Goal: Task Accomplishment & Management: Use online tool/utility

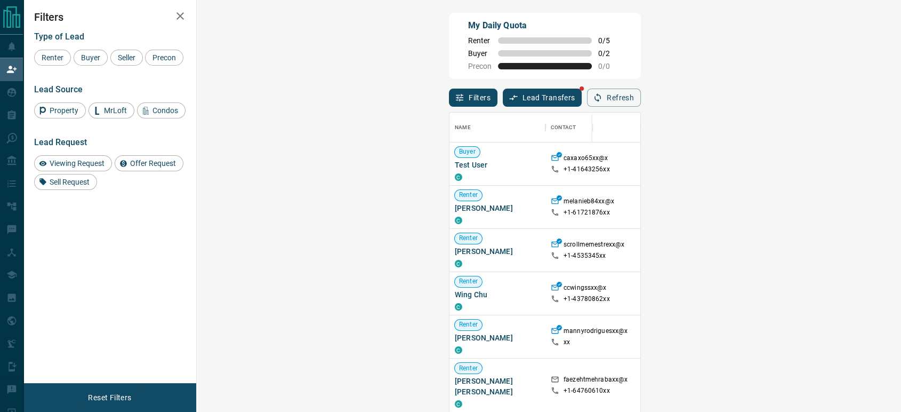
scroll to position [303, 672]
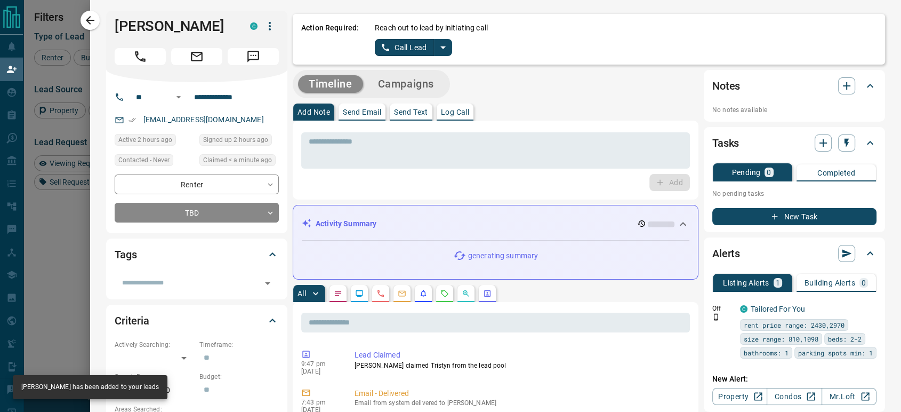
click at [392, 47] on button "Call Lead" at bounding box center [404, 47] width 59 height 17
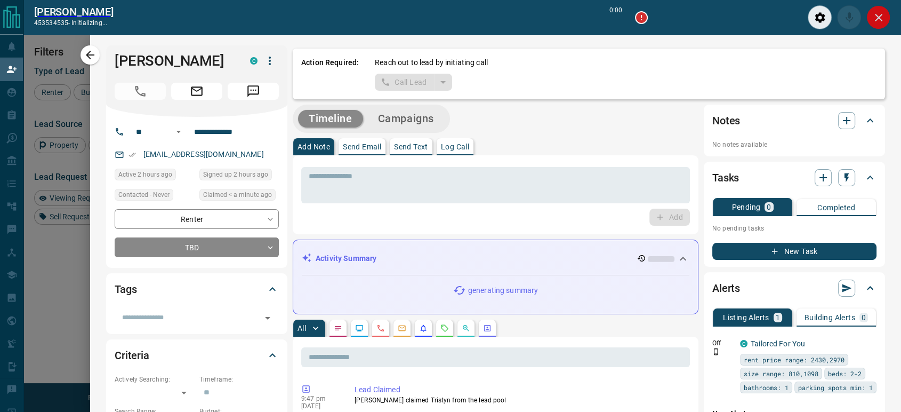
scroll to position [277, 672]
click at [878, 20] on icon "Close" at bounding box center [878, 17] width 13 height 13
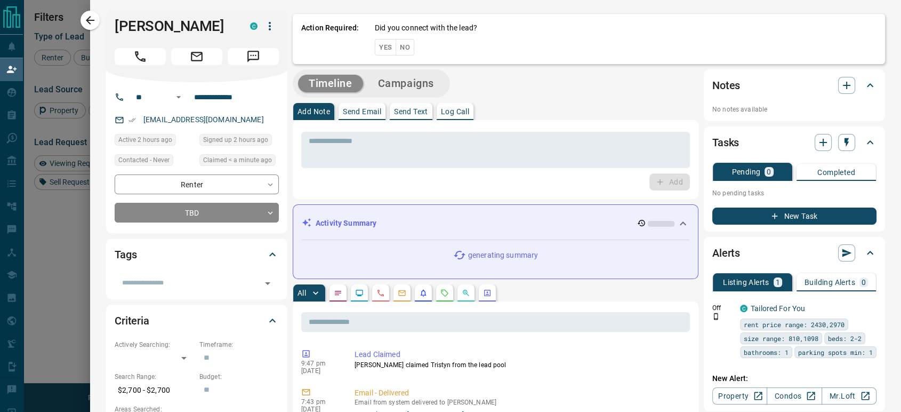
scroll to position [303, 672]
click at [401, 47] on div "Action Required: Did you connect with the lead? Yes No" at bounding box center [589, 37] width 592 height 53
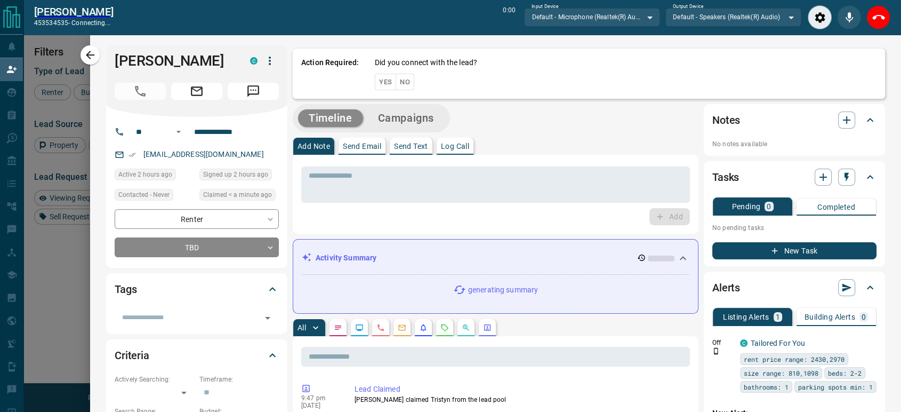
scroll to position [277, 672]
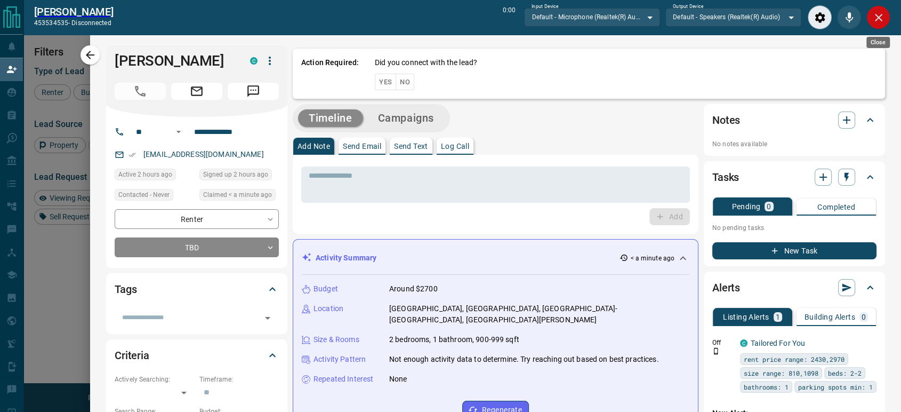
click at [877, 20] on icon "Close" at bounding box center [878, 17] width 13 height 13
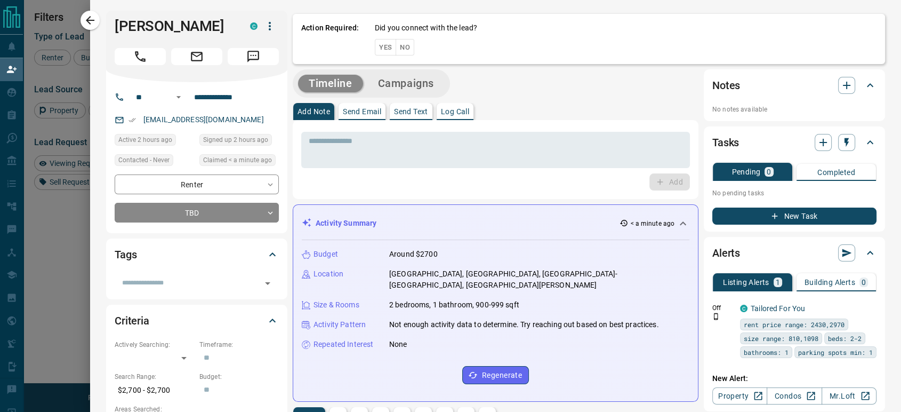
scroll to position [303, 672]
click at [396, 83] on button "Campaigns" at bounding box center [405, 84] width 77 height 18
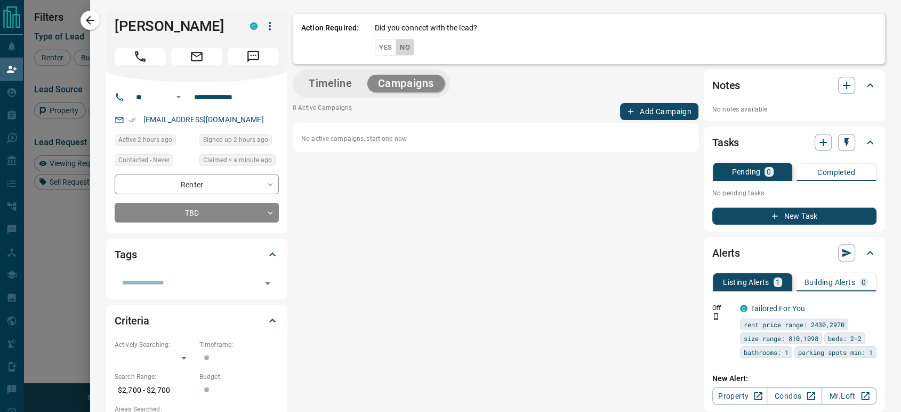
click at [399, 47] on button "No" at bounding box center [405, 47] width 19 height 17
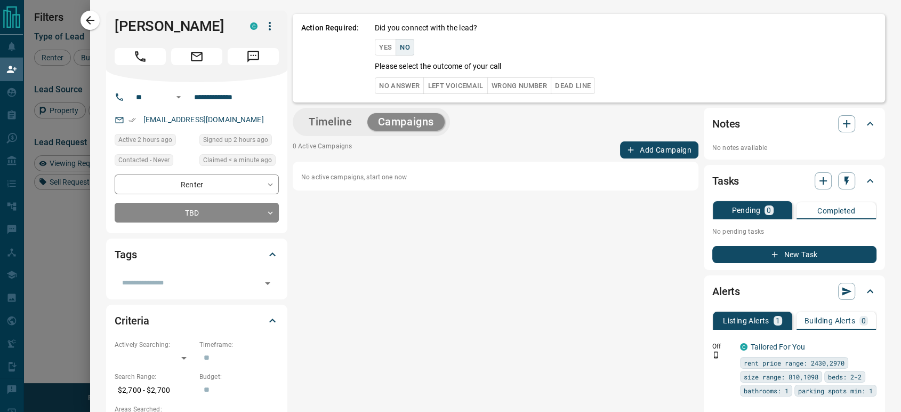
click at [388, 84] on button "No Answer" at bounding box center [399, 85] width 49 height 17
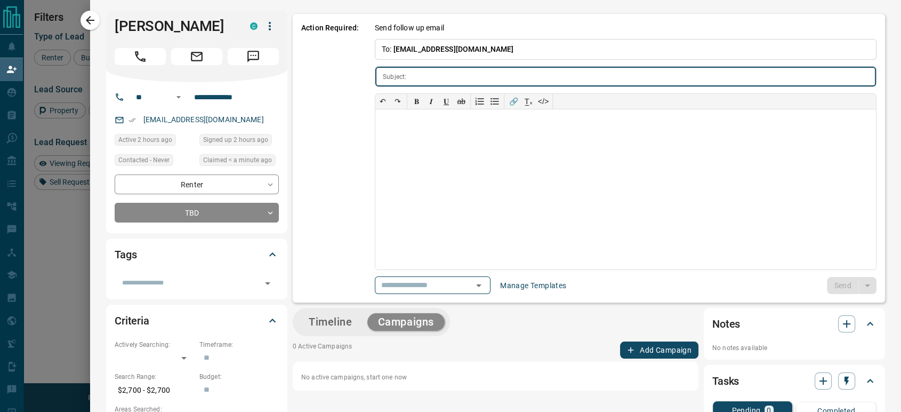
type input "**********"
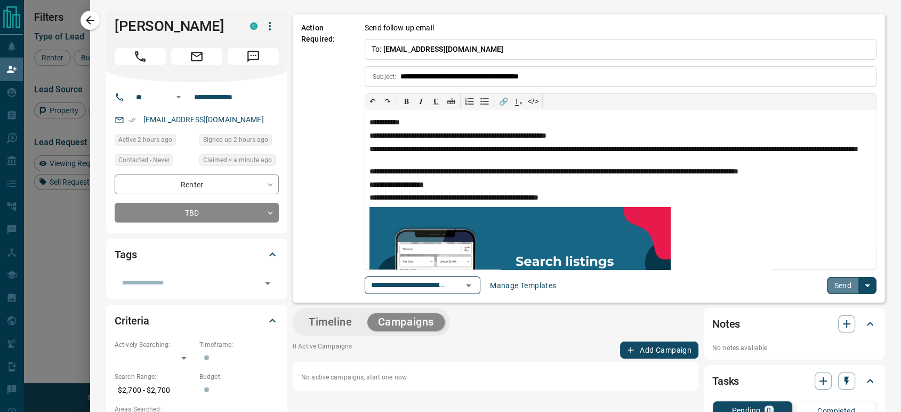
click at [834, 285] on button "Send" at bounding box center [842, 285] width 31 height 17
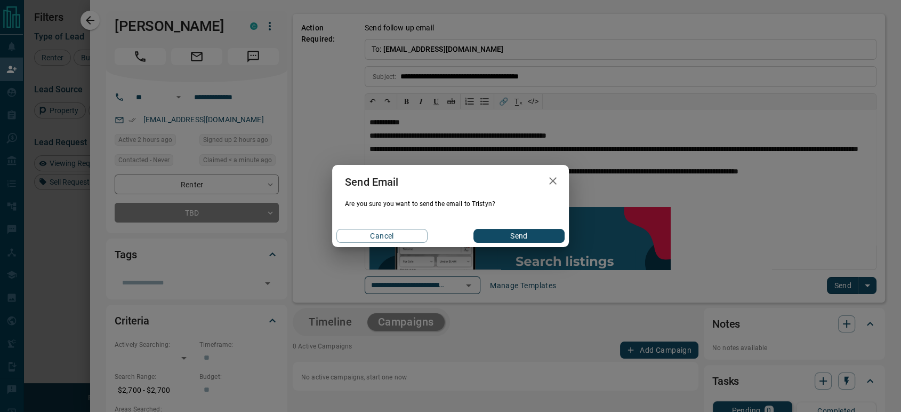
click at [494, 230] on button "Send" at bounding box center [518, 236] width 91 height 14
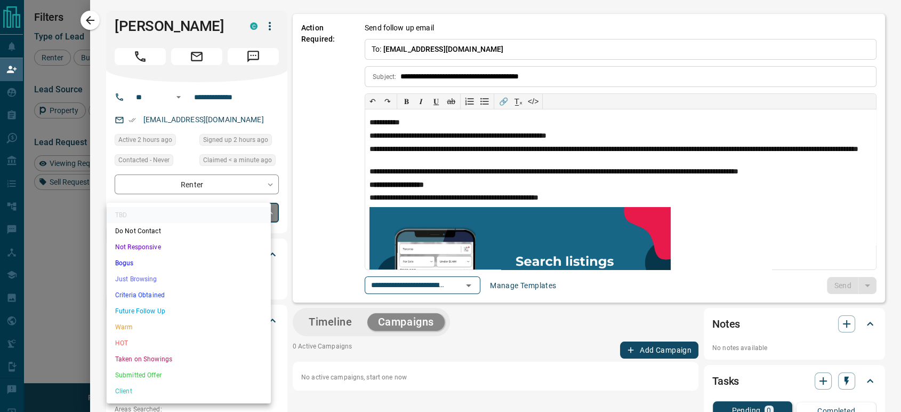
click at [159, 216] on body "Lead Transfers Claim Leads My Leads Tasks Opportunities Deals Campaigns Automat…" at bounding box center [450, 175] width 901 height 351
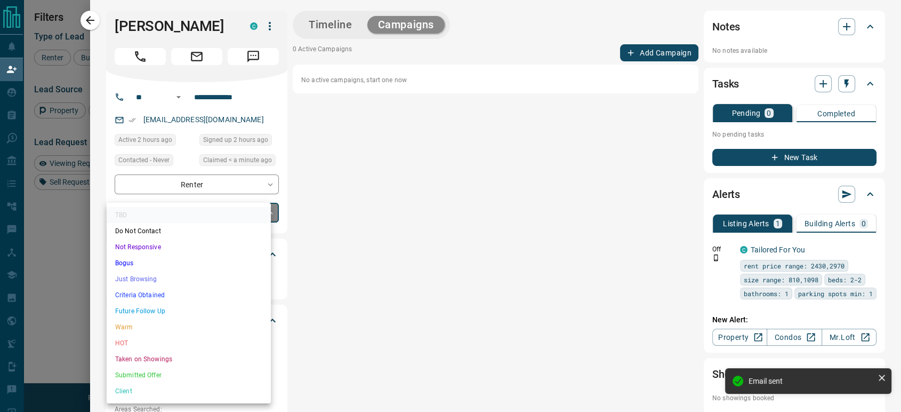
click at [148, 279] on li "Just Browsing" at bounding box center [189, 279] width 164 height 16
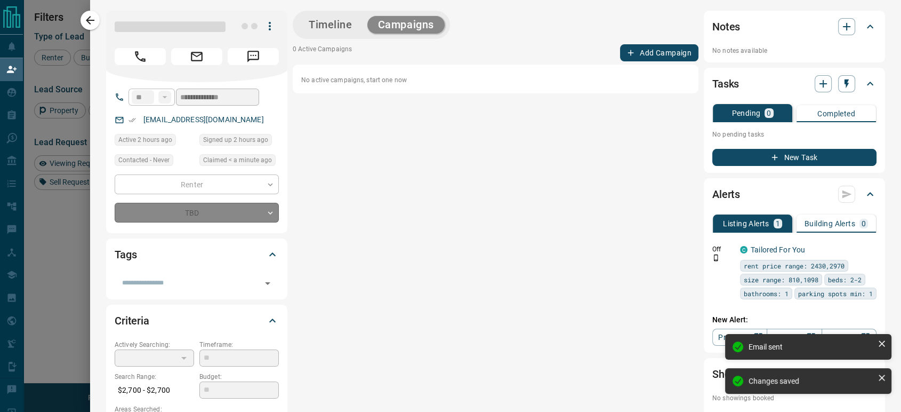
type input "*"
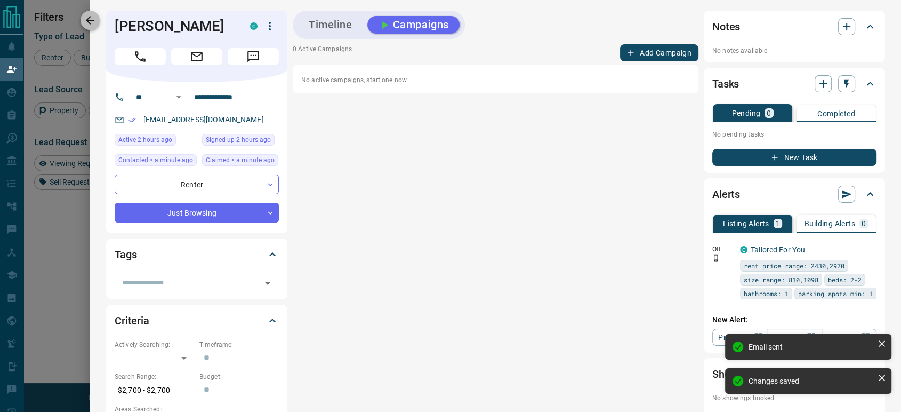
click at [93, 25] on icon "button" at bounding box center [90, 20] width 13 height 13
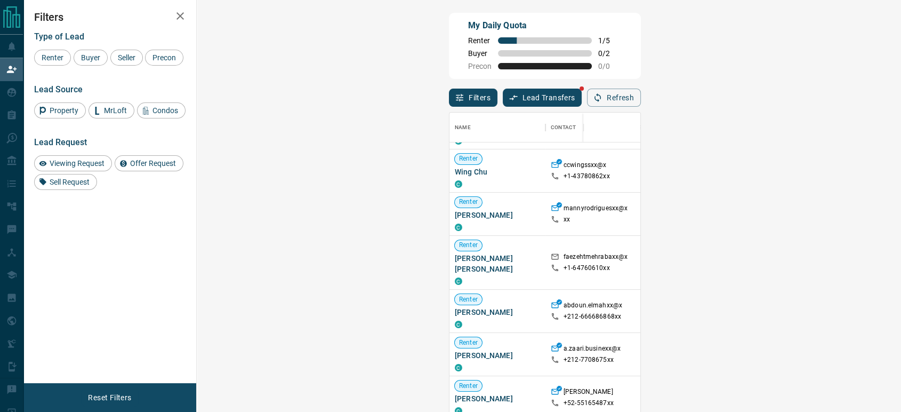
scroll to position [59, 0]
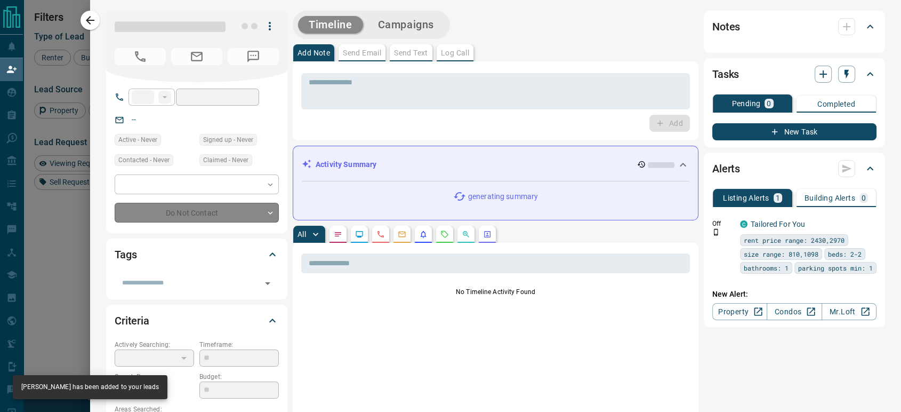
type input "**********"
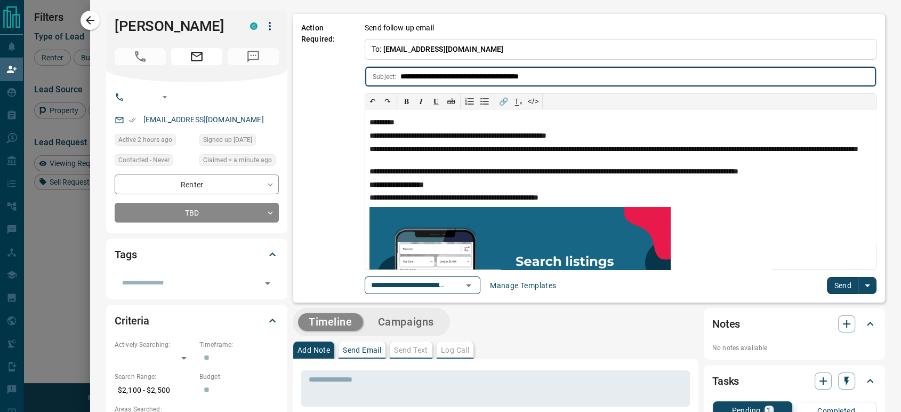
click at [827, 281] on button "Send" at bounding box center [842, 285] width 31 height 17
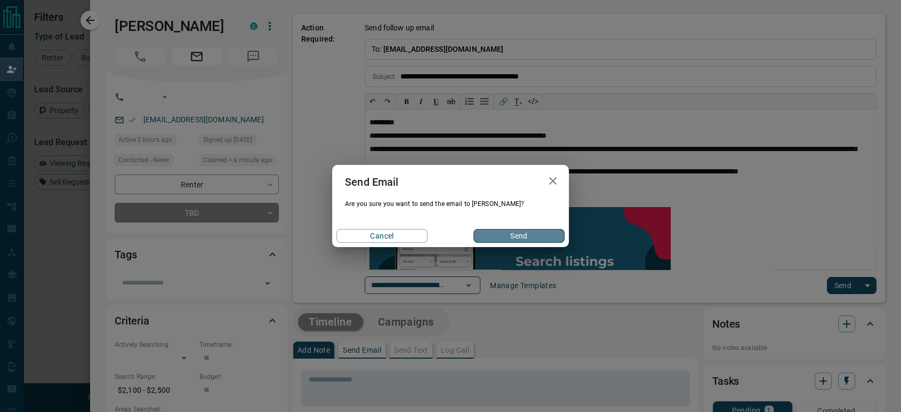
click at [499, 235] on button "Send" at bounding box center [518, 236] width 91 height 14
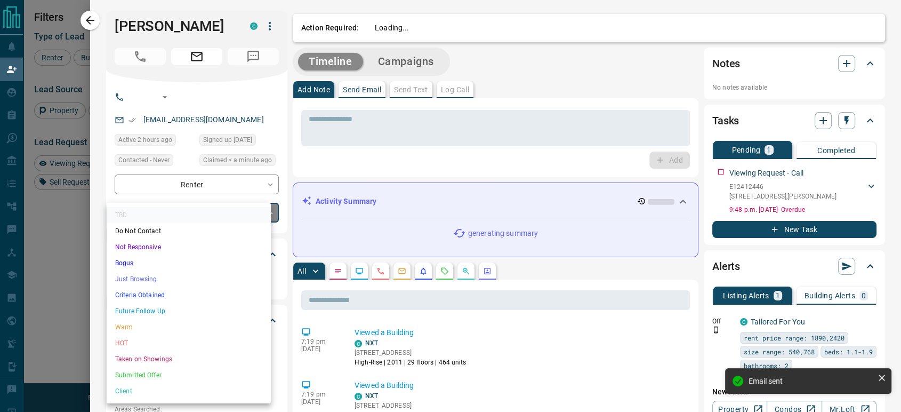
click at [172, 208] on body "Lead Transfers Claim Leads My Leads Tasks Opportunities Deals Campaigns Automat…" at bounding box center [450, 175] width 901 height 351
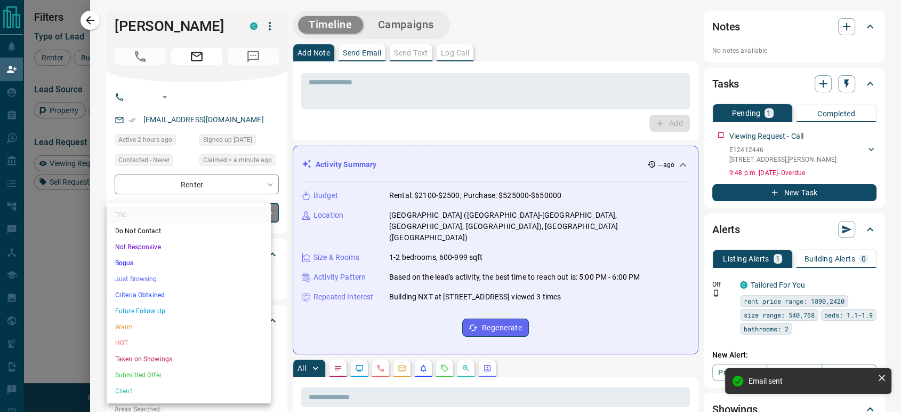
click at [150, 272] on li "Just Browsing" at bounding box center [189, 279] width 164 height 16
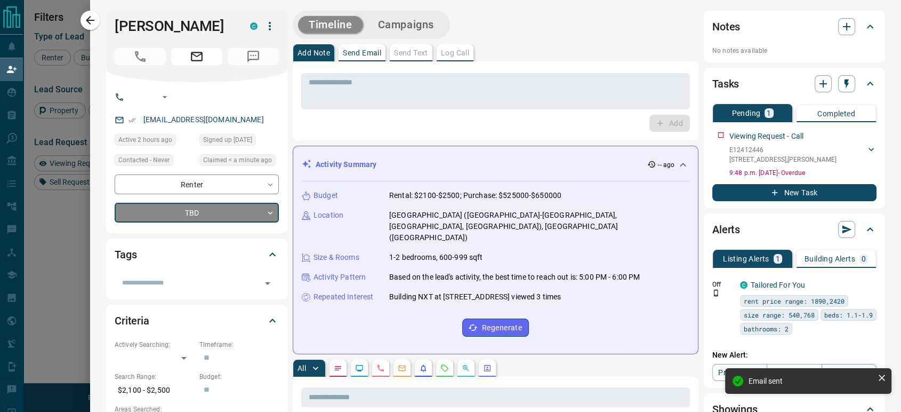
type input "*"
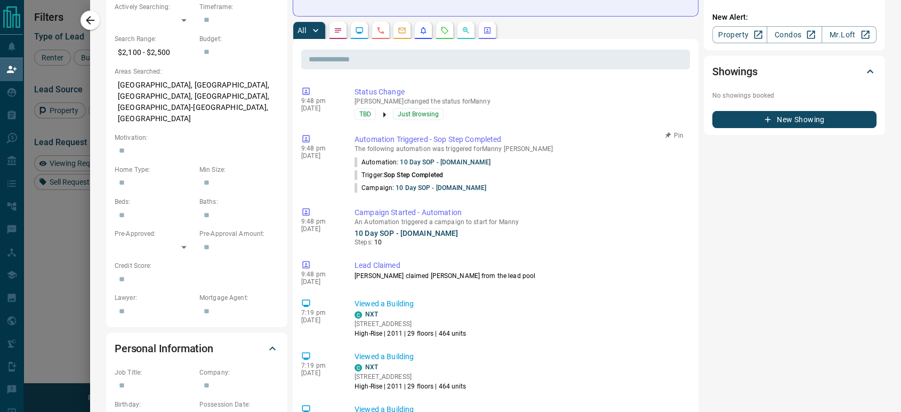
scroll to position [0, 0]
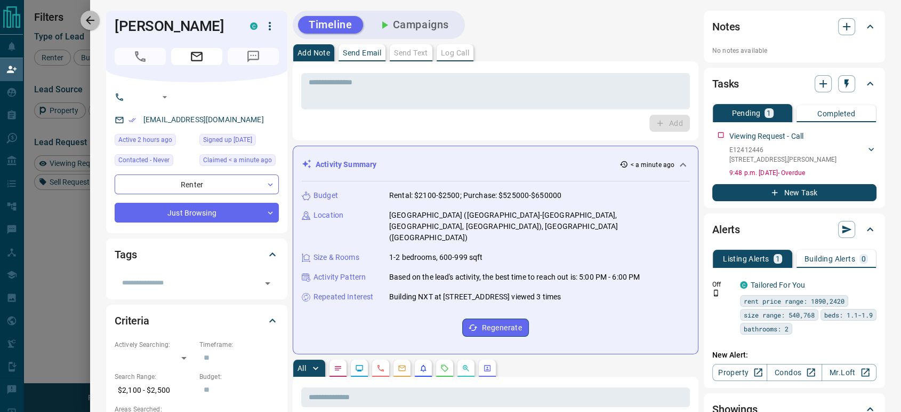
drag, startPoint x: 94, startPoint y: 21, endPoint x: 548, endPoint y: 208, distance: 491.0
click at [94, 21] on icon "button" at bounding box center [90, 20] width 13 height 13
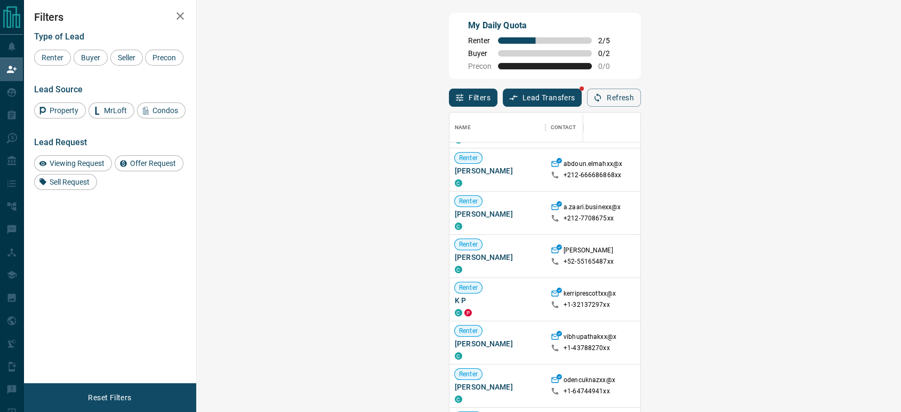
scroll to position [296, 0]
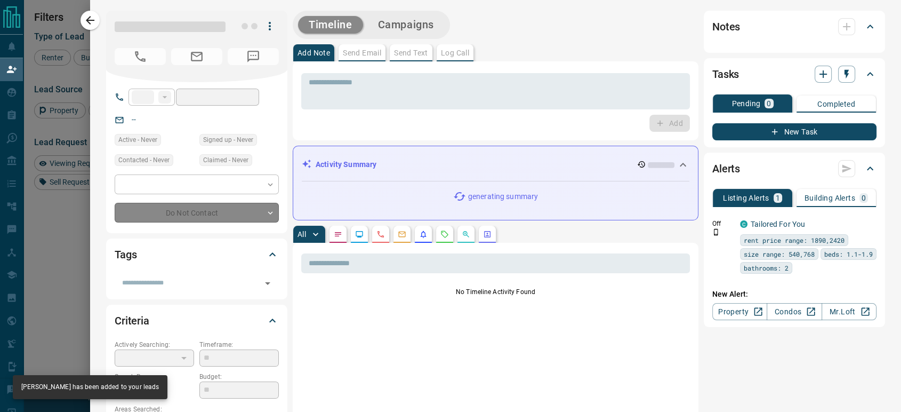
type input "**"
type input "**********"
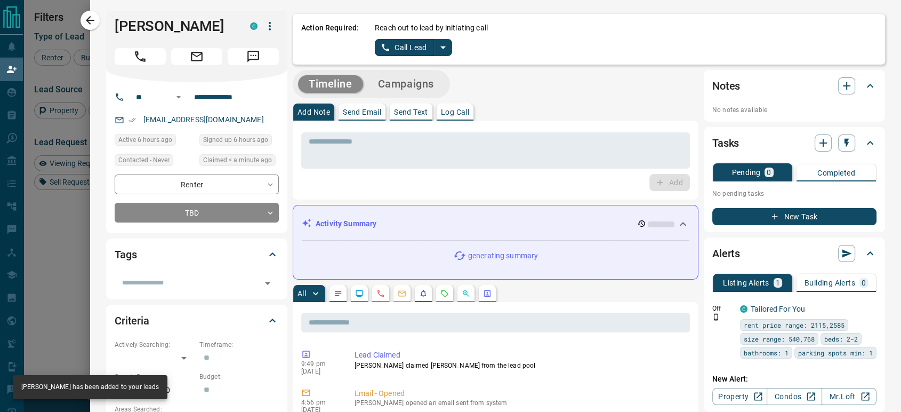
click at [404, 46] on button "Call Lead" at bounding box center [404, 47] width 59 height 17
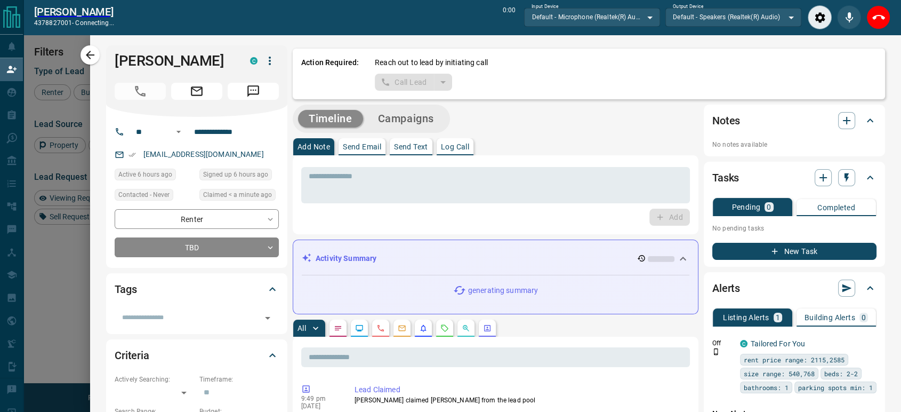
scroll to position [277, 672]
click at [875, 20] on icon "End Call" at bounding box center [878, 17] width 13 height 13
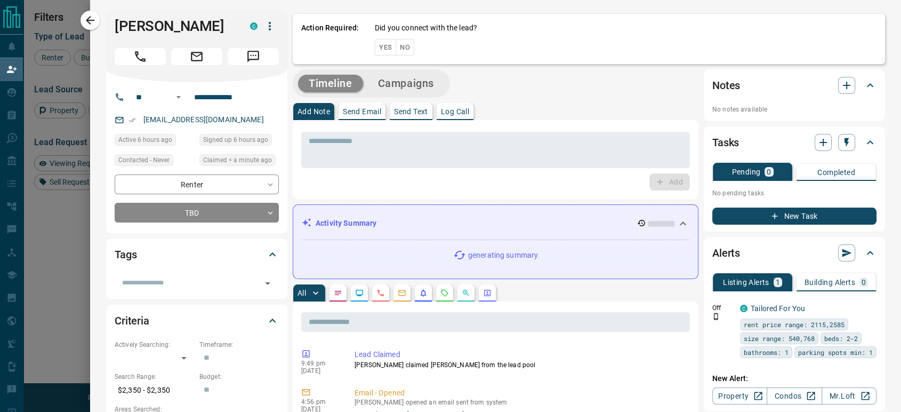
scroll to position [303, 672]
click at [399, 46] on button "No" at bounding box center [405, 47] width 19 height 17
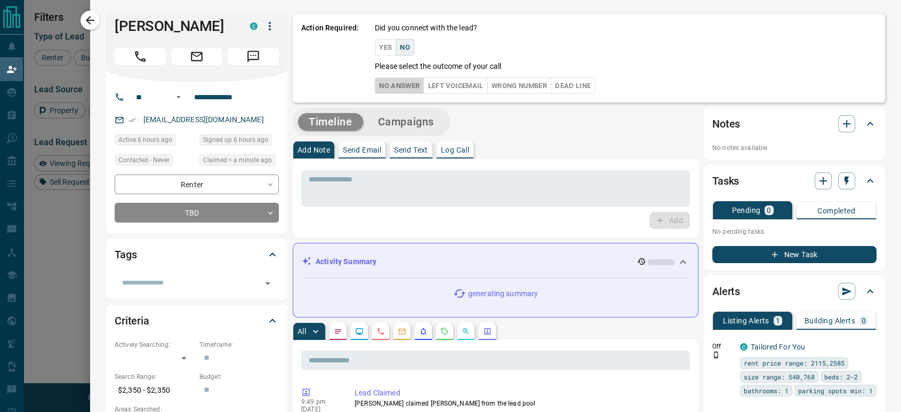
click at [377, 88] on button "No Answer" at bounding box center [399, 85] width 49 height 17
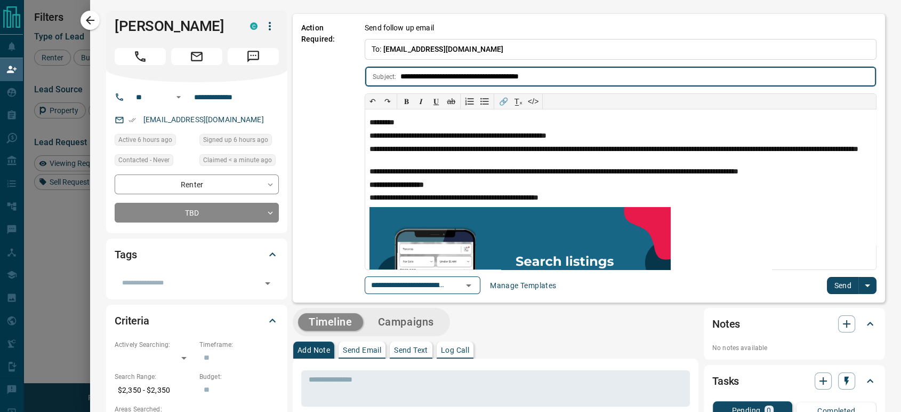
click at [827, 280] on button "Send" at bounding box center [842, 285] width 31 height 17
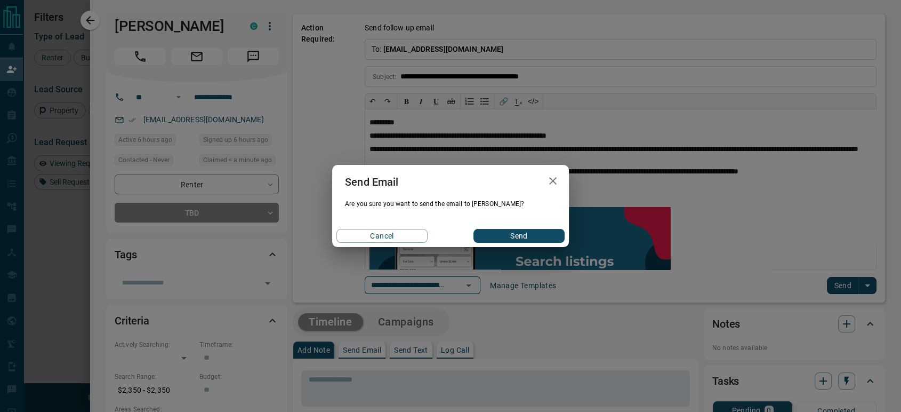
click at [507, 237] on button "Send" at bounding box center [518, 236] width 91 height 14
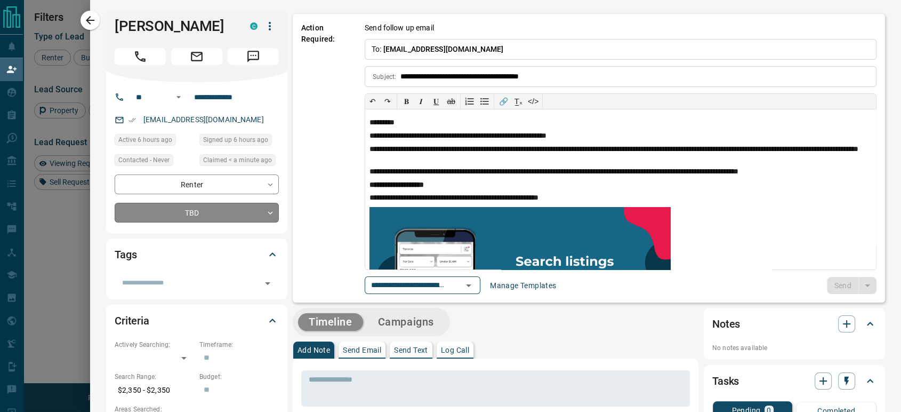
click at [206, 211] on body "Lead Transfers Claim Leads My Leads Tasks Opportunities Deals Campaigns Automat…" at bounding box center [450, 175] width 901 height 351
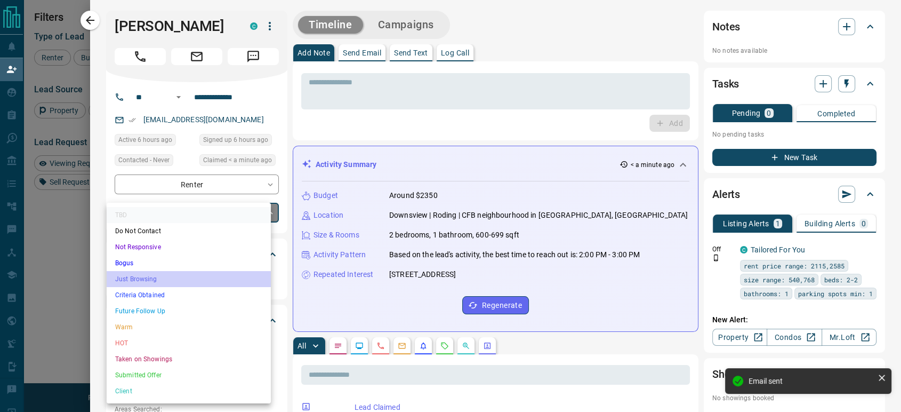
click at [146, 280] on li "Just Browsing" at bounding box center [189, 279] width 164 height 16
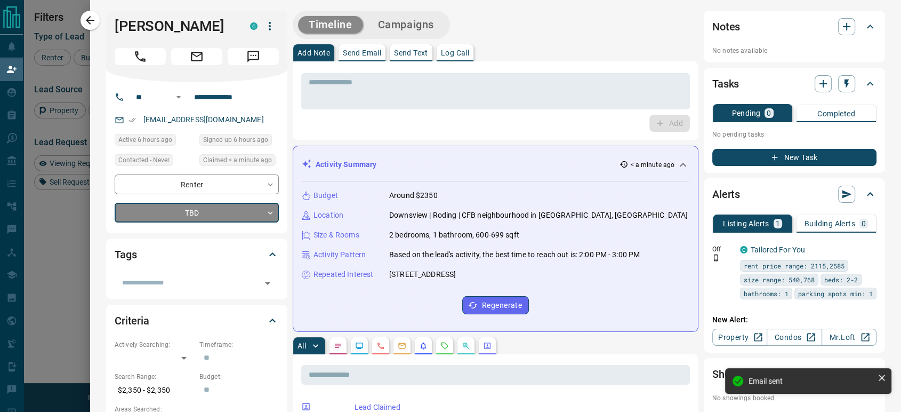
type input "*"
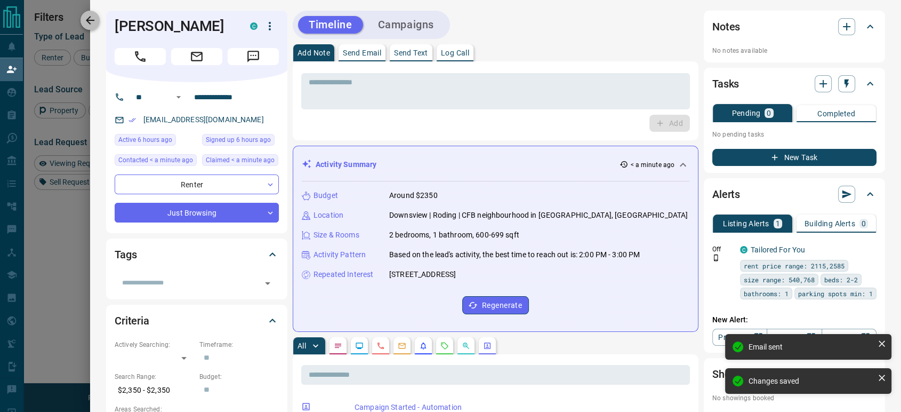
click at [93, 26] on icon "button" at bounding box center [90, 20] width 13 height 13
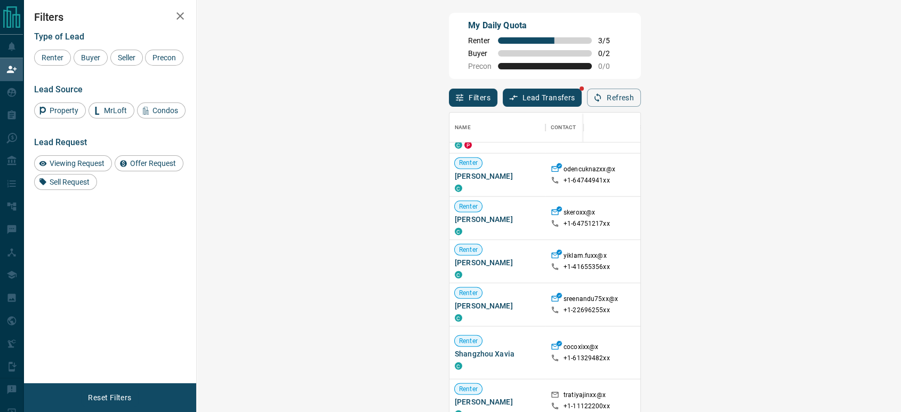
scroll to position [355, 0]
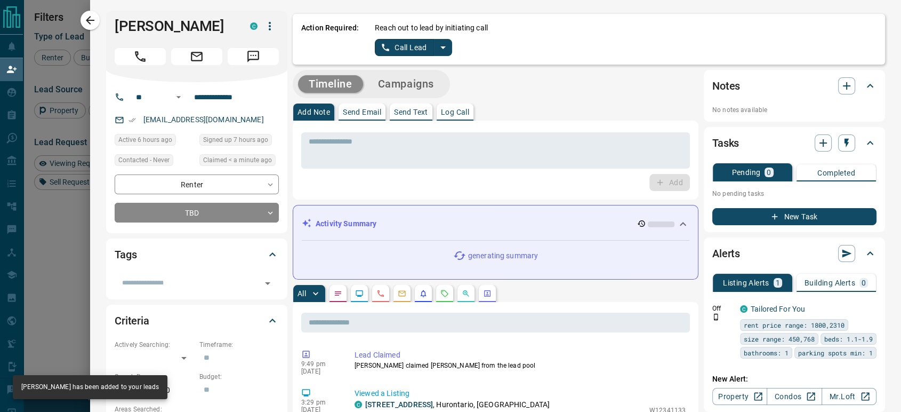
click at [394, 45] on button "Call Lead" at bounding box center [404, 47] width 59 height 17
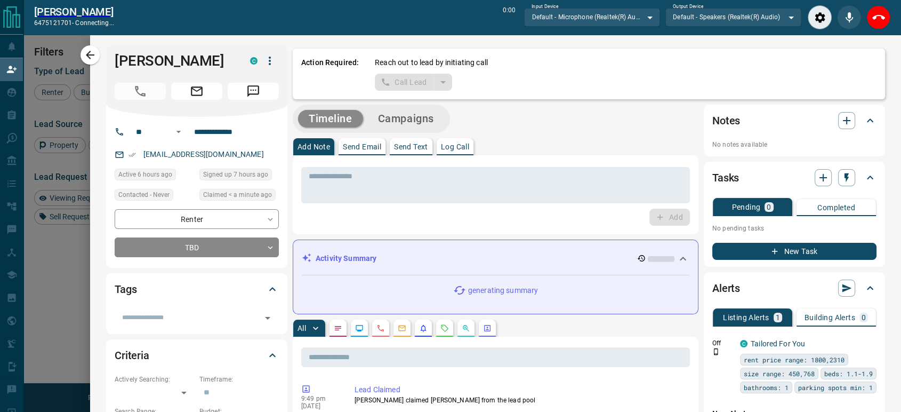
scroll to position [277, 672]
drag, startPoint x: 876, startPoint y: 14, endPoint x: 645, endPoint y: 66, distance: 236.6
click at [876, 13] on icon "End Call" at bounding box center [878, 17] width 13 height 13
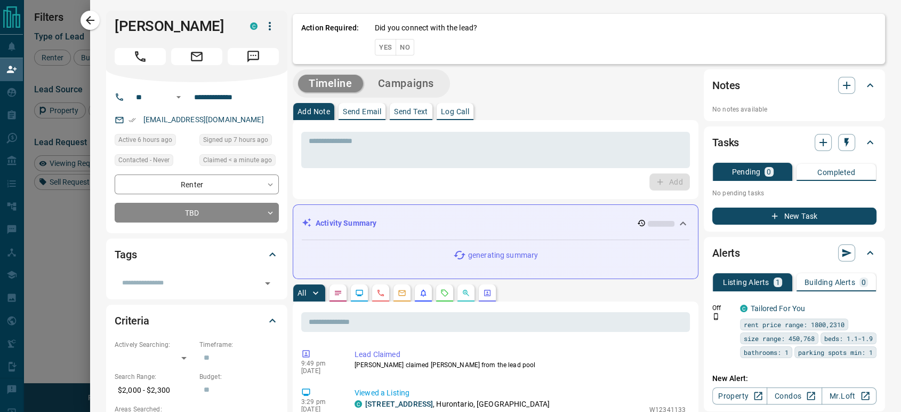
scroll to position [303, 672]
click at [396, 50] on button "No" at bounding box center [405, 47] width 19 height 17
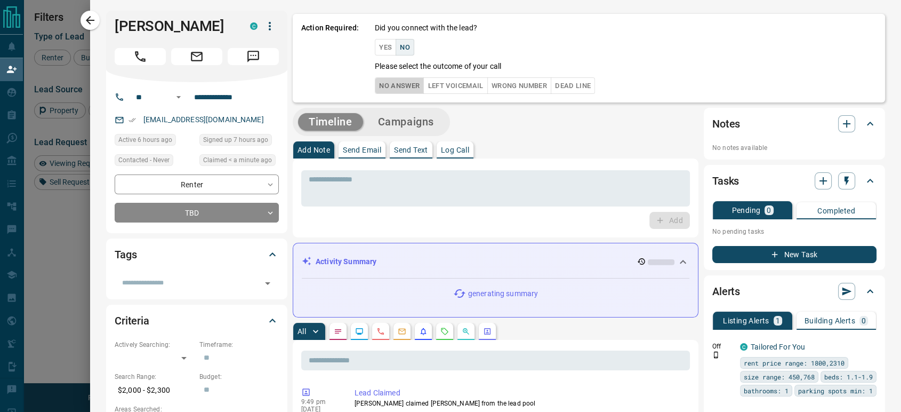
click at [376, 87] on button "No Answer" at bounding box center [399, 85] width 49 height 17
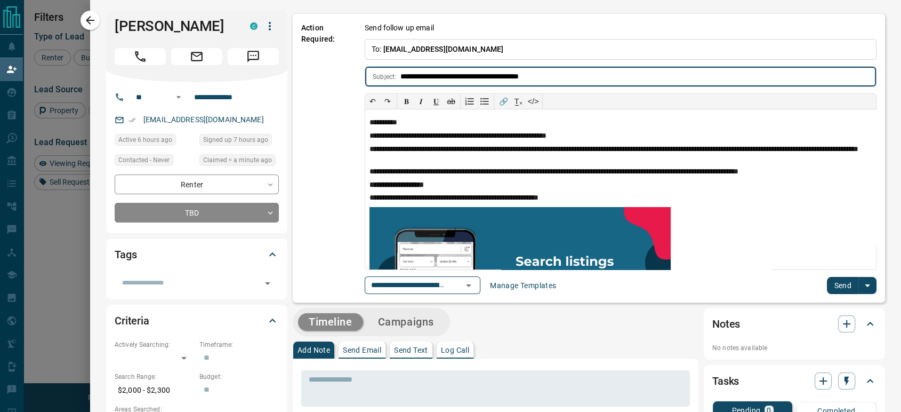
click at [833, 280] on button "Send" at bounding box center [842, 285] width 31 height 17
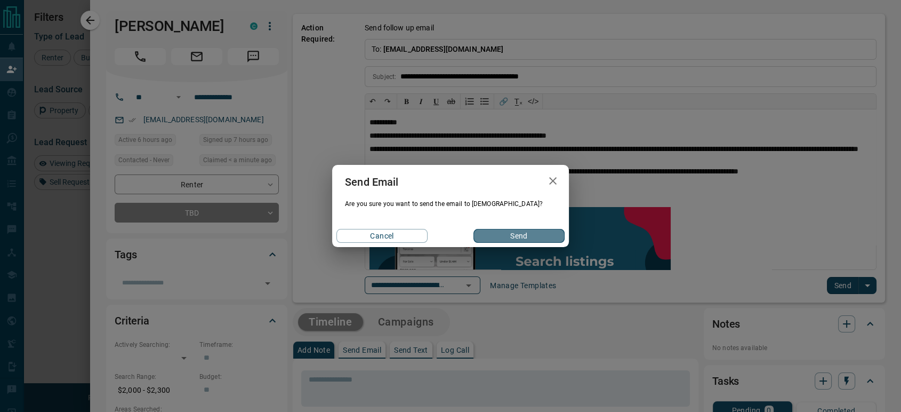
click at [539, 231] on button "Send" at bounding box center [518, 236] width 91 height 14
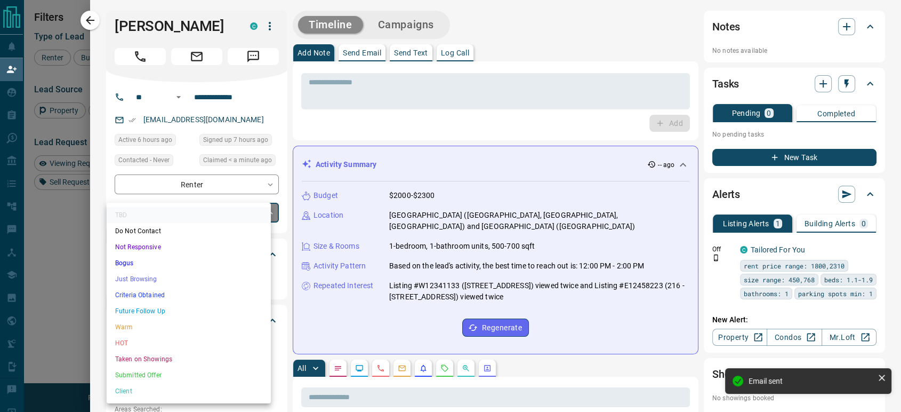
click at [159, 216] on body "Lead Transfers Claim Leads My Leads Tasks Opportunities Deals Campaigns Automat…" at bounding box center [450, 175] width 901 height 351
click at [182, 278] on li "Just Browsing" at bounding box center [189, 279] width 164 height 16
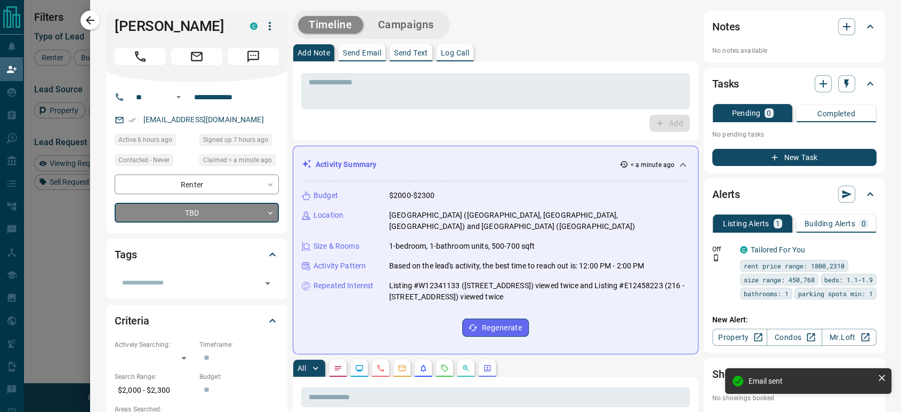
type input "*"
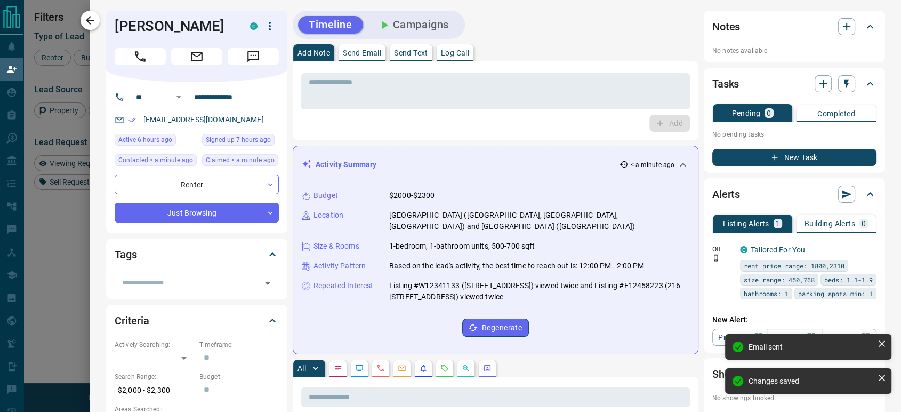
click at [87, 22] on icon "button" at bounding box center [90, 20] width 13 height 13
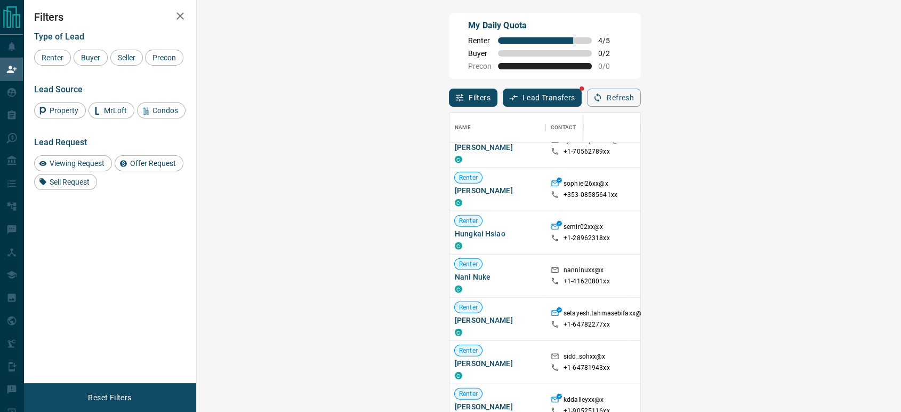
scroll to position [3921, 0]
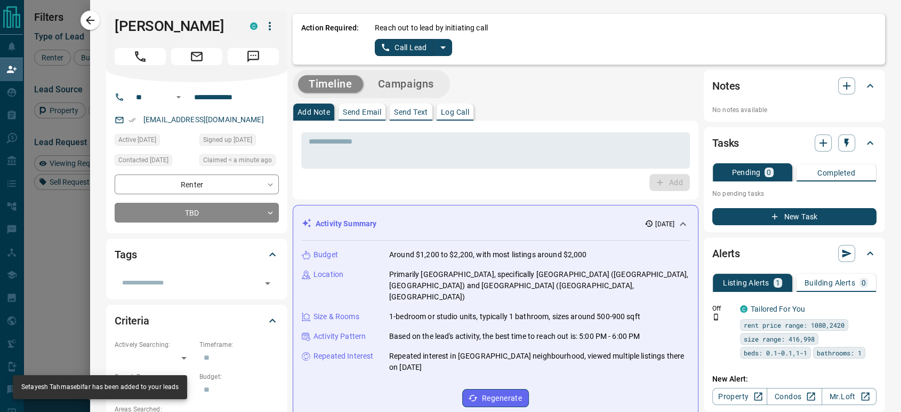
click at [388, 42] on button "Call Lead" at bounding box center [404, 47] width 59 height 17
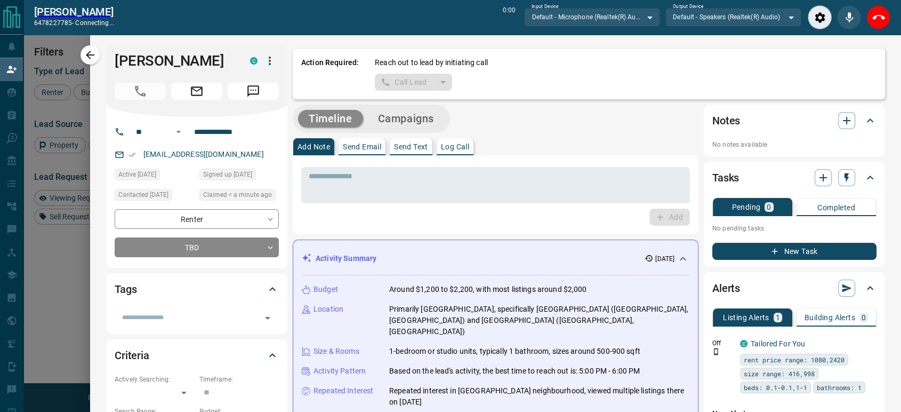
scroll to position [277, 672]
click at [883, 15] on icon "End Call" at bounding box center [878, 17] width 13 height 13
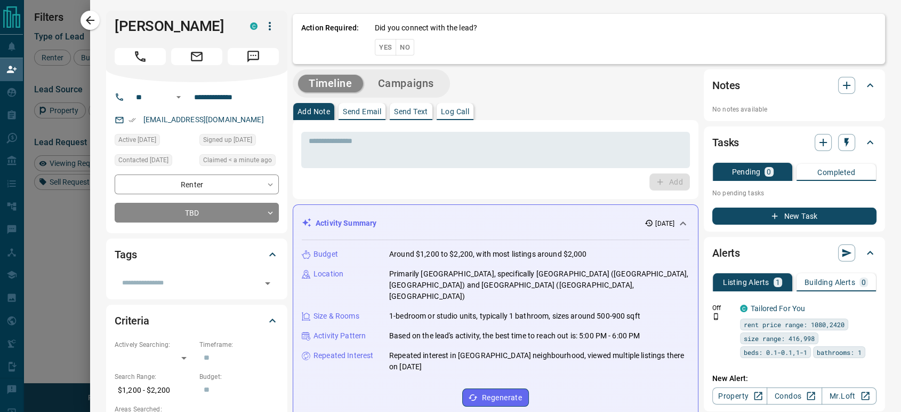
scroll to position [303, 672]
click at [397, 45] on button "No" at bounding box center [405, 47] width 19 height 17
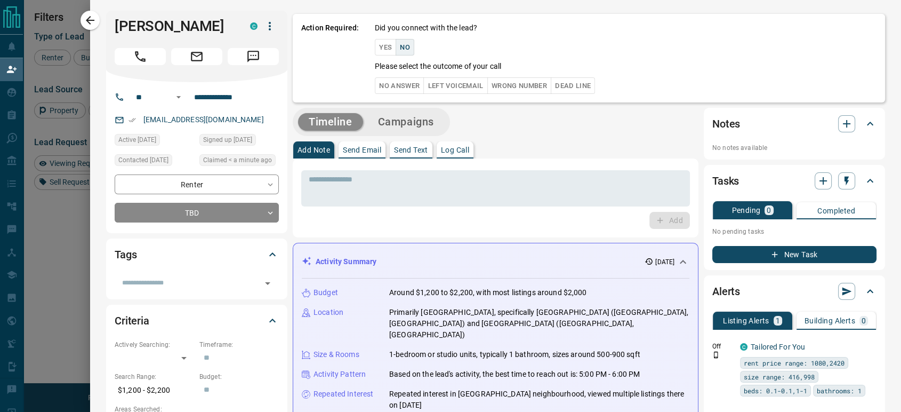
click at [388, 89] on button "No Answer" at bounding box center [399, 85] width 49 height 17
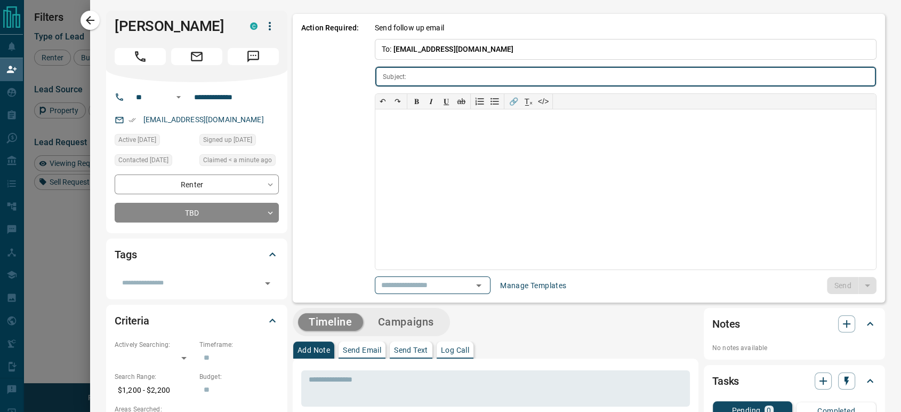
type input "**********"
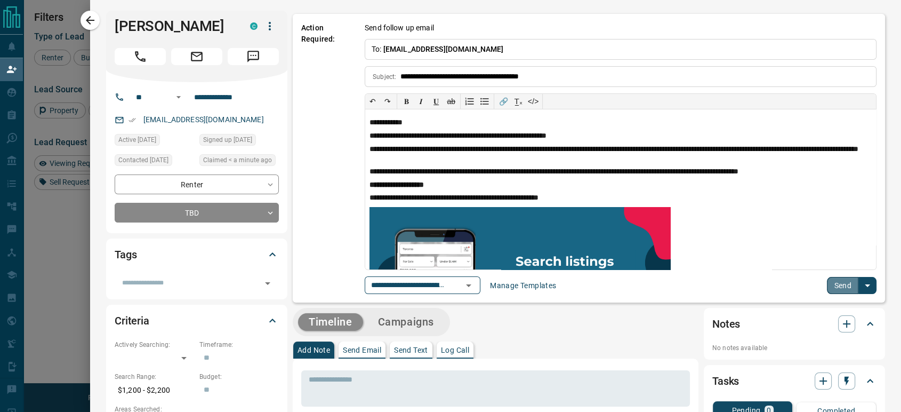
click at [827, 285] on button "Send" at bounding box center [842, 285] width 31 height 17
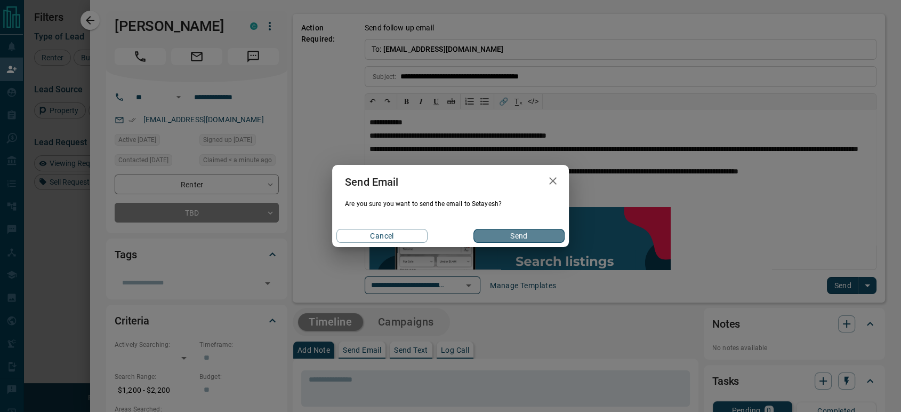
click at [543, 240] on button "Send" at bounding box center [518, 236] width 91 height 14
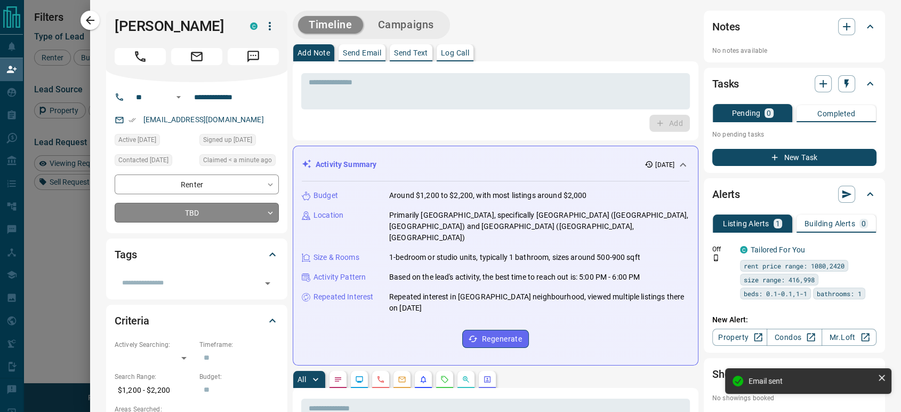
click at [211, 229] on body "Lead Transfers Claim Leads My Leads Tasks Opportunities Deals Campaigns Automat…" at bounding box center [450, 175] width 901 height 351
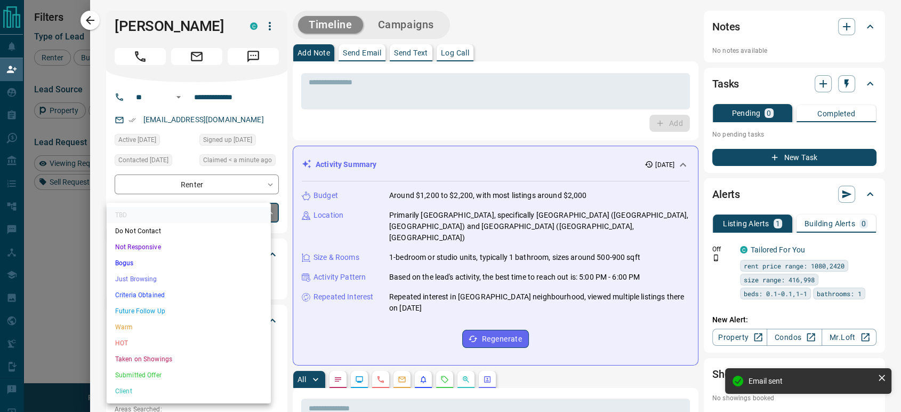
click at [168, 276] on li "Just Browsing" at bounding box center [189, 279] width 164 height 16
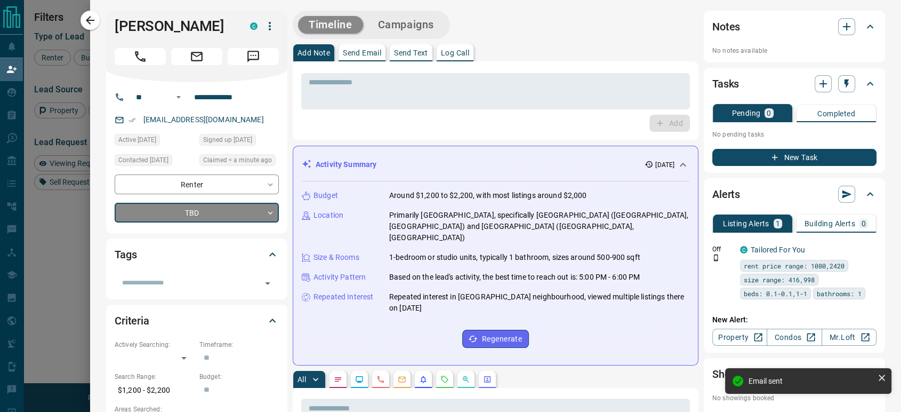
type input "*"
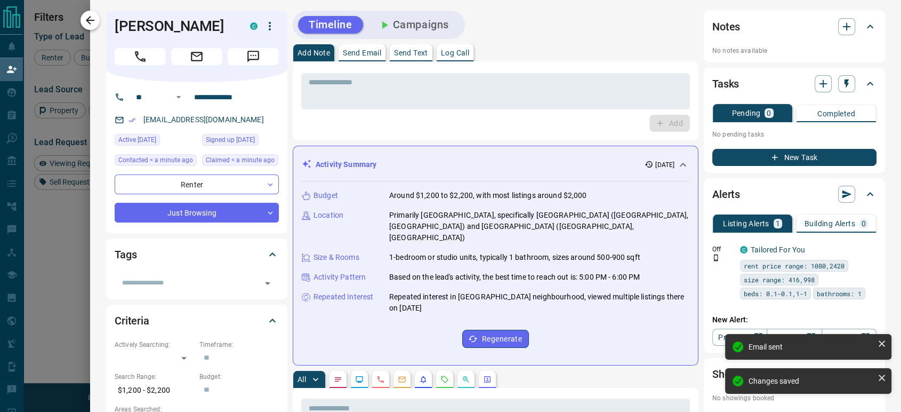
click at [88, 16] on icon "button" at bounding box center [90, 20] width 13 height 13
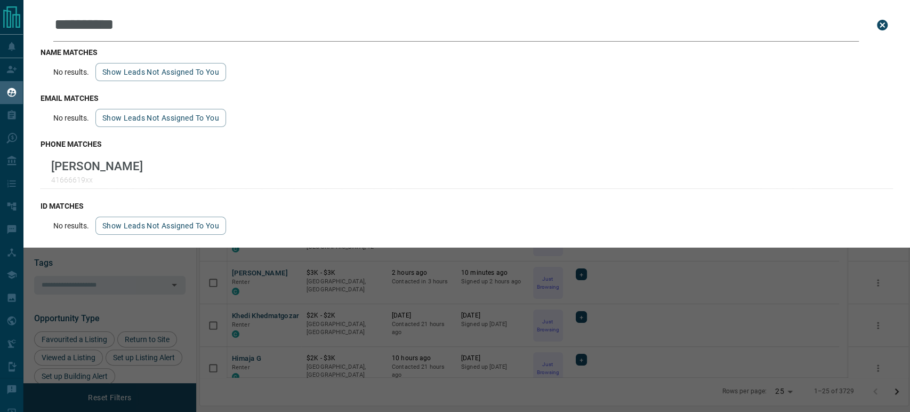
scroll to position [307, 699]
click at [877, 21] on icon "close search bar" at bounding box center [882, 25] width 11 height 11
